Goal: Information Seeking & Learning: Learn about a topic

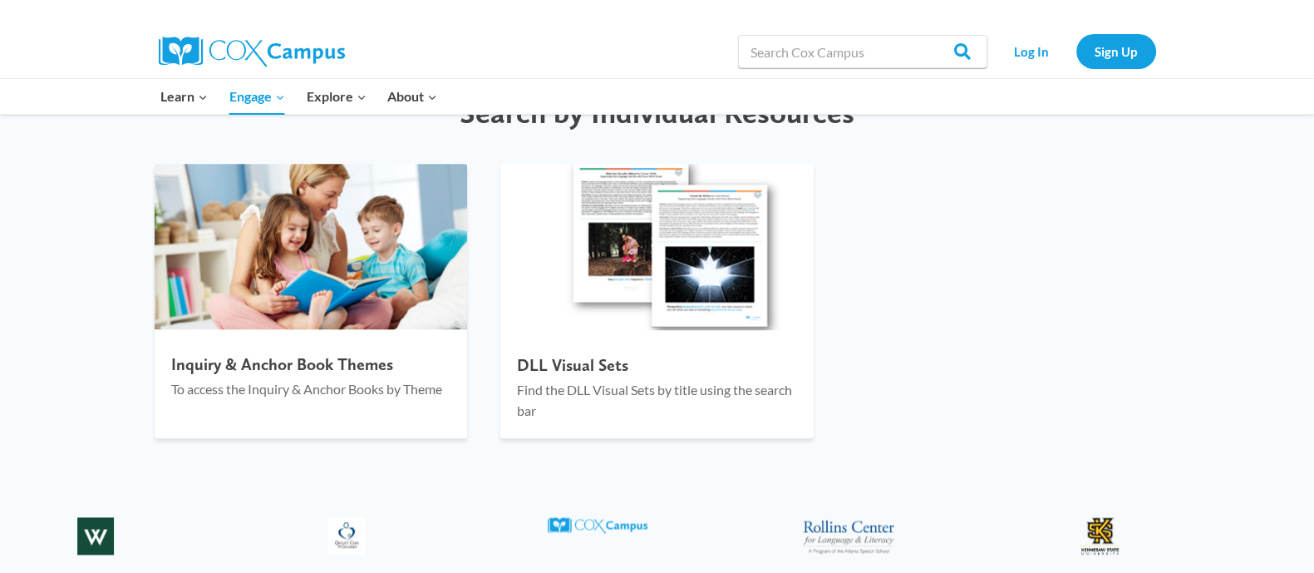
scroll to position [2286, 0]
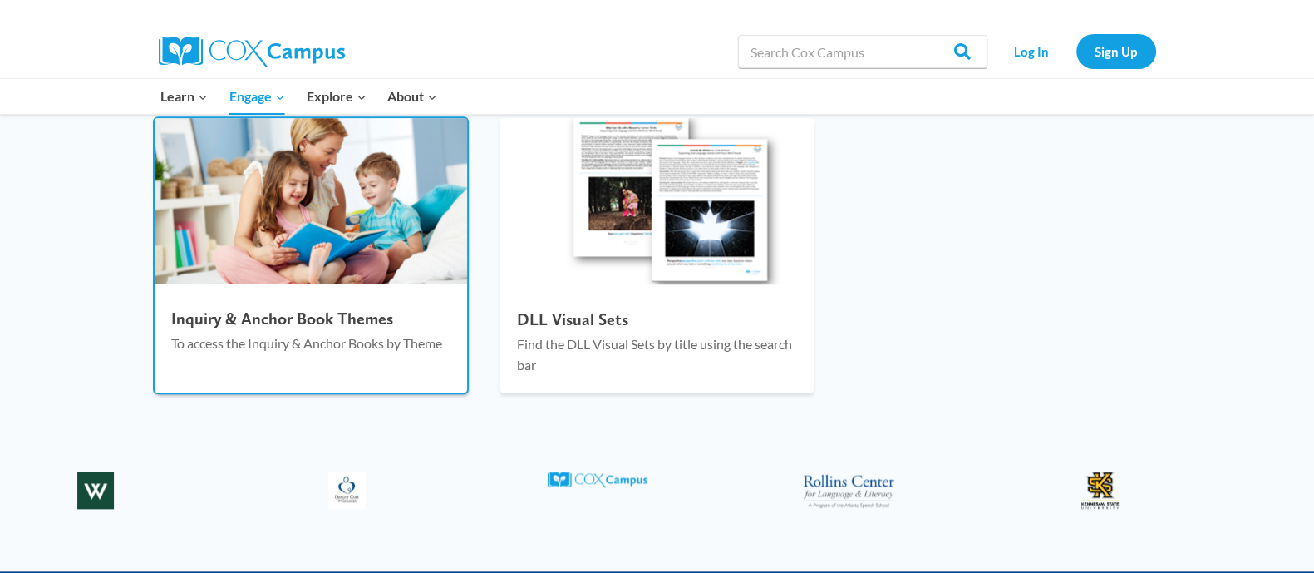
click at [293, 318] on h4 "Inquiry & Anchor Book Themes" at bounding box center [311, 318] width 280 height 20
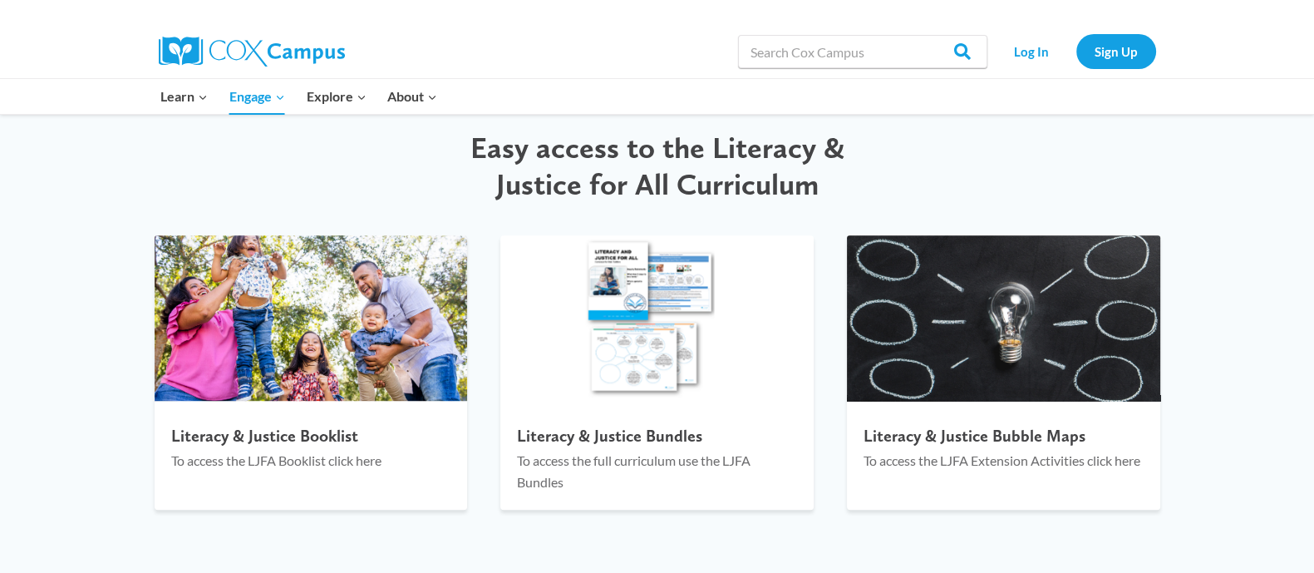
scroll to position [1767, 0]
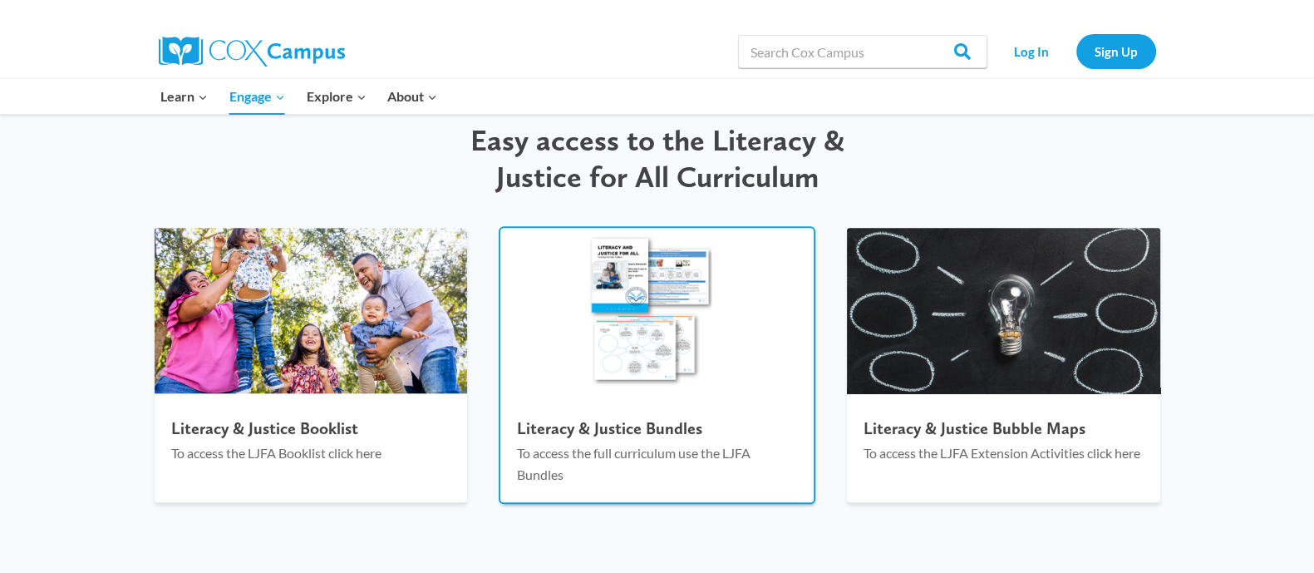
click at [652, 456] on p "To access the full curriculum use the LJFA Bundles" at bounding box center [657, 463] width 280 height 42
